Goal: Task Accomplishment & Management: Manage account settings

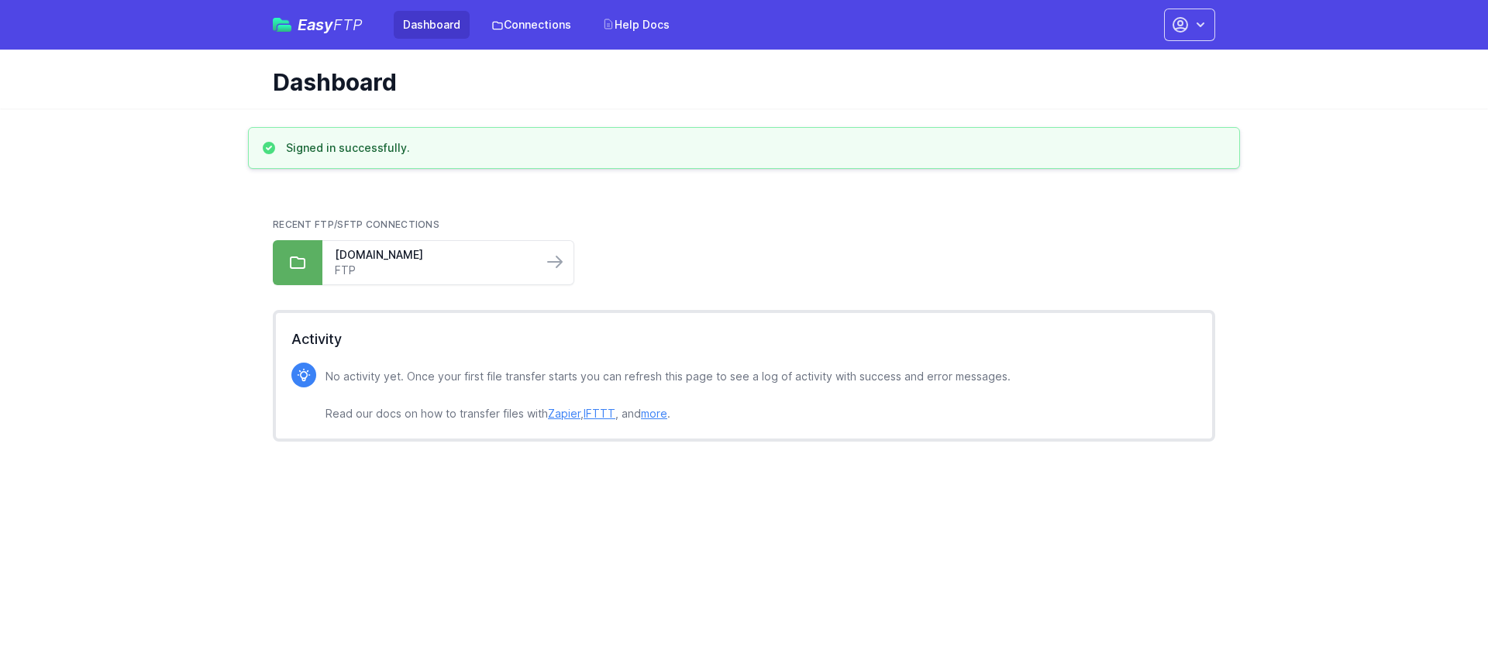
click at [1076, 100] on div "Dashboard" at bounding box center [744, 79] width 992 height 59
click at [1177, 30] on icon "button" at bounding box center [1180, 25] width 14 height 14
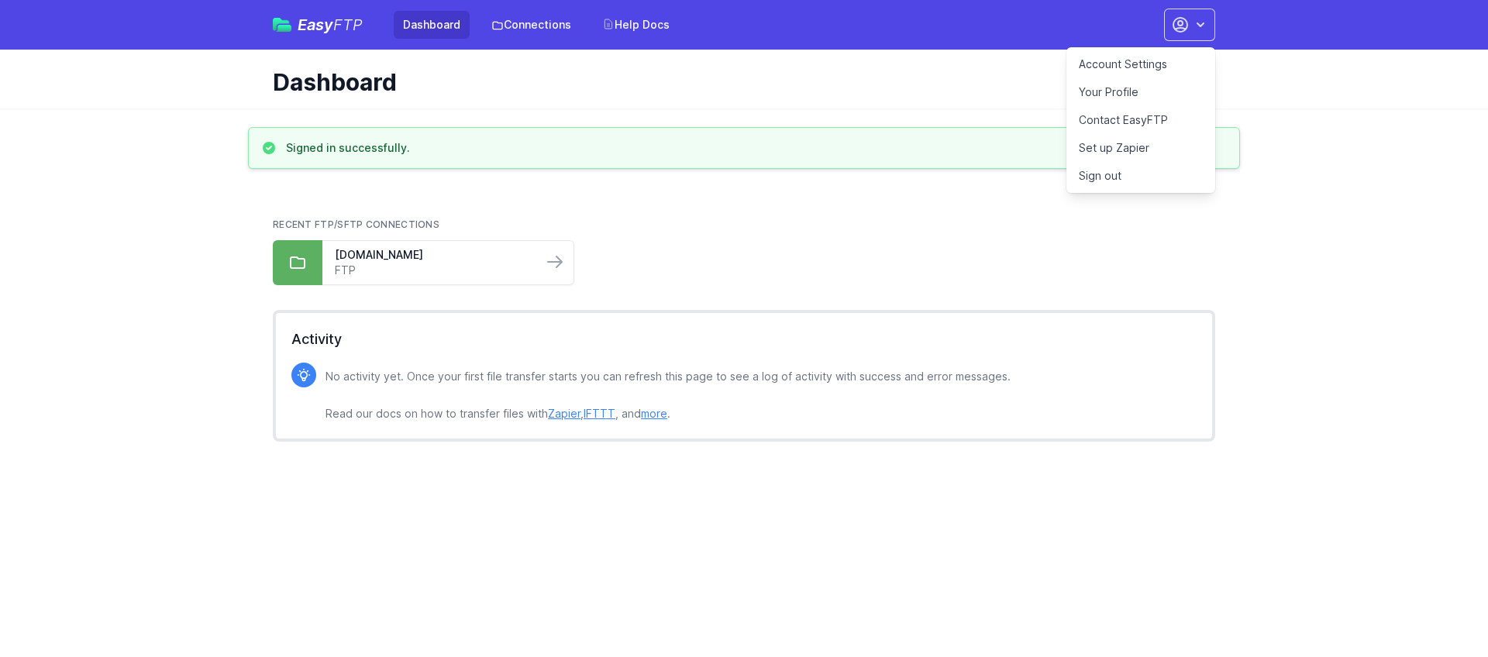
click at [1110, 71] on link "Account Settings" at bounding box center [1140, 64] width 149 height 28
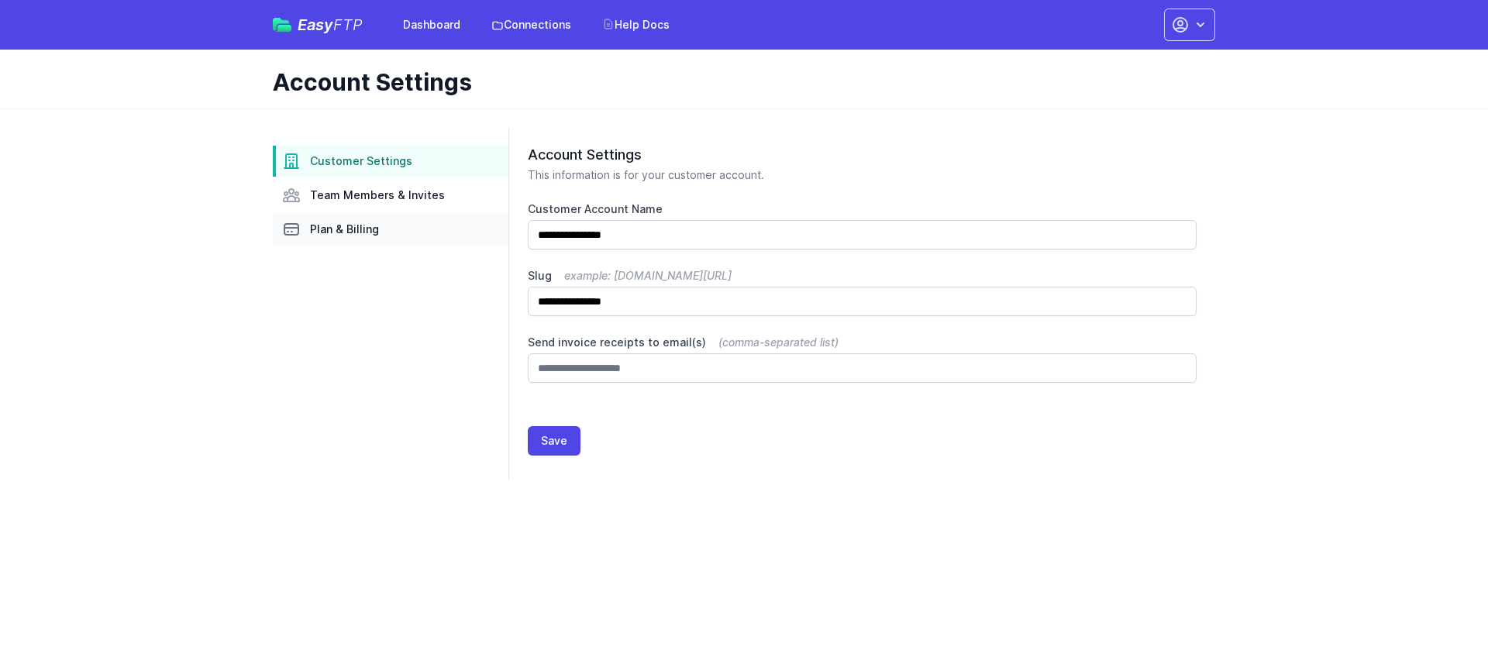
click at [338, 236] on span "Plan & Billing" at bounding box center [344, 229] width 69 height 15
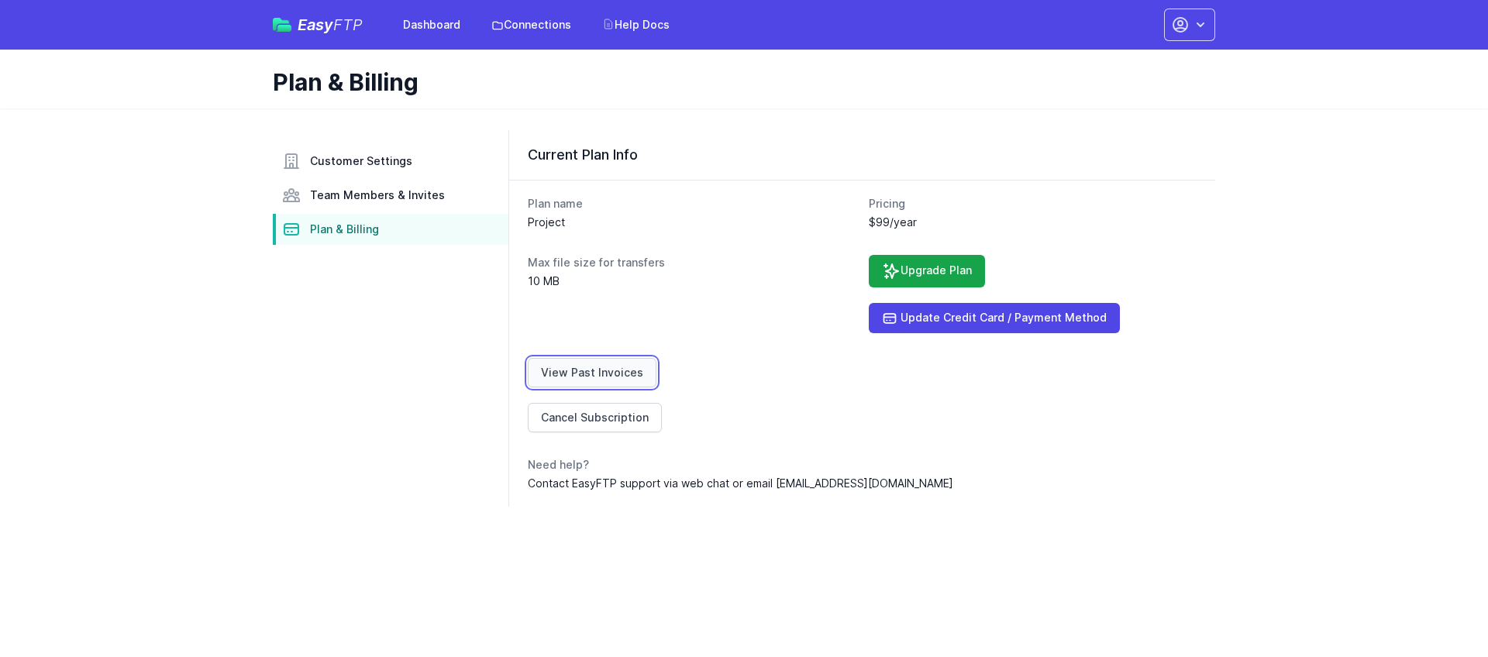
click at [577, 369] on link "View Past Invoices" at bounding box center [592, 372] width 129 height 29
